Goal: Information Seeking & Learning: Learn about a topic

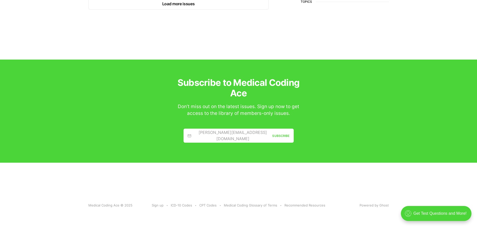
scroll to position [709, 0]
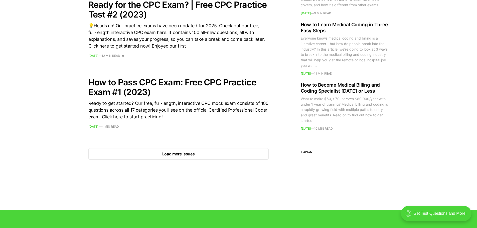
click at [152, 155] on button "Load more issues" at bounding box center [178, 154] width 180 height 12
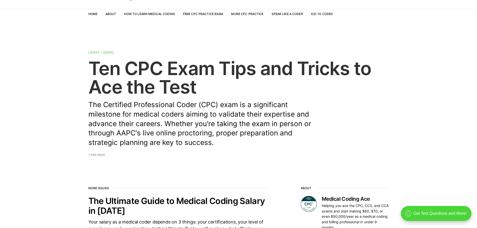
scroll to position [0, 0]
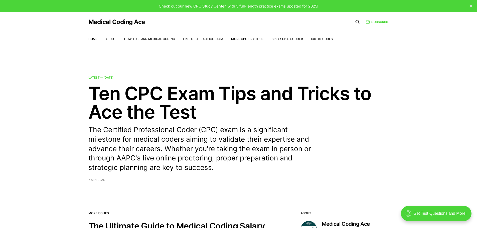
click at [195, 37] on link "Free CPC Practice Exam" at bounding box center [203, 39] width 40 height 4
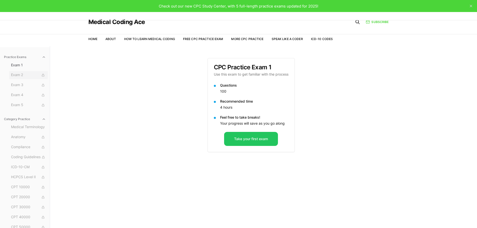
click at [17, 76] on span "Exam 2" at bounding box center [28, 75] width 35 height 6
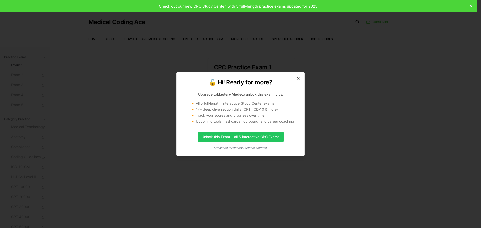
click at [295, 83] on h2 "🔓 Hi! Ready for more?" at bounding box center [241, 82] width 116 height 8
click at [300, 78] on icon "button" at bounding box center [298, 78] width 4 height 4
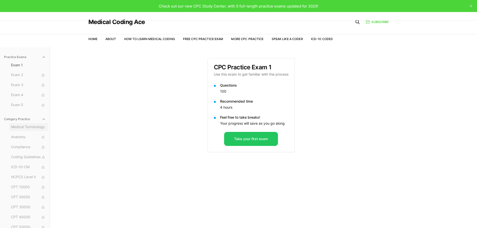
click at [39, 128] on span "Medical Terminology" at bounding box center [28, 128] width 35 height 6
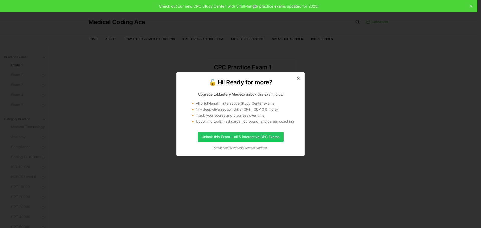
click at [298, 78] on icon "button" at bounding box center [298, 78] width 4 height 4
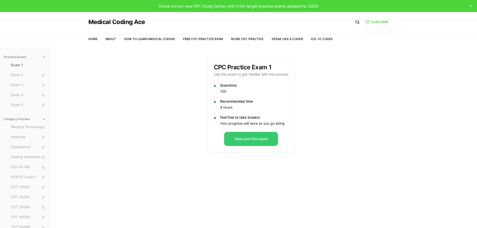
click at [247, 140] on button "Take your first exam" at bounding box center [251, 139] width 54 height 14
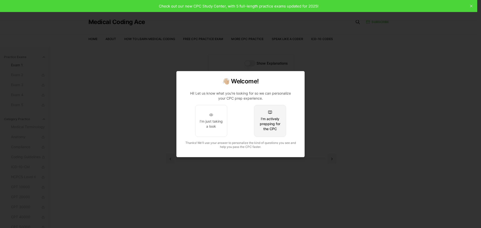
click at [277, 113] on button "I'm actively prepping for the CPC" at bounding box center [270, 121] width 32 height 32
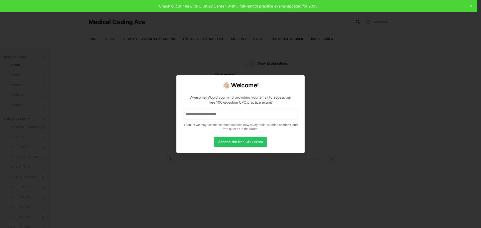
click at [244, 136] on div "👋🏼 Welcome! Awesome! Would you mind providing your email to access our free 100…" at bounding box center [240, 114] width 128 height 78
click at [243, 138] on button "Access the free CPC exam" at bounding box center [240, 142] width 53 height 10
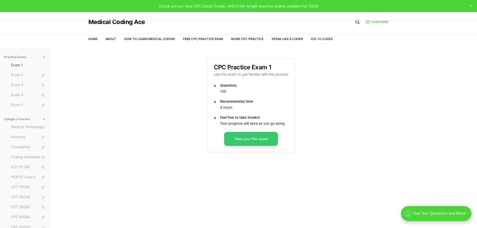
click at [249, 138] on button "Take your first exam" at bounding box center [251, 139] width 54 height 14
